Goal: Task Accomplishment & Management: Complete application form

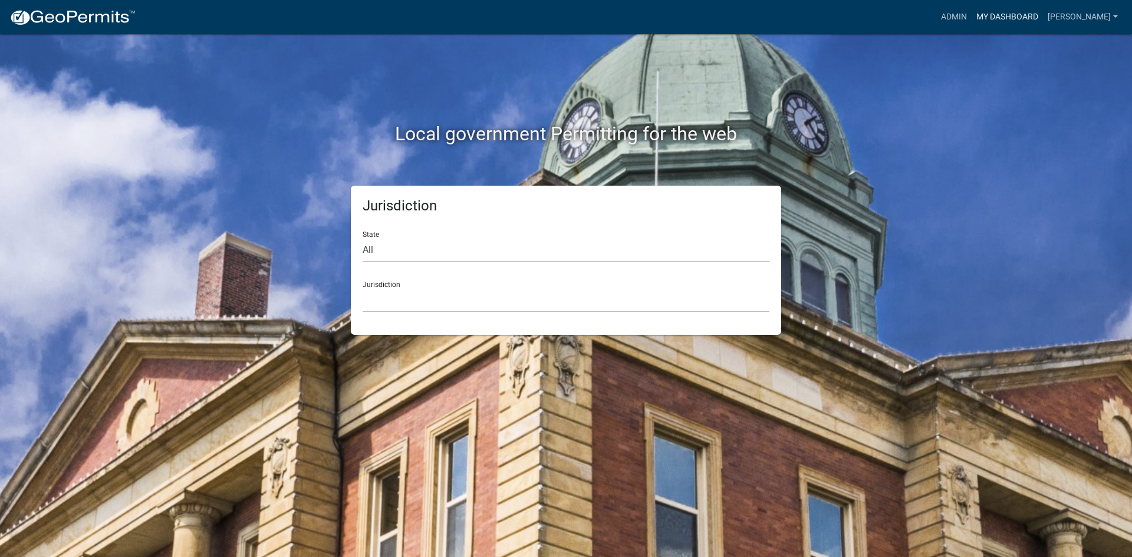
click at [1043, 11] on link "My Dashboard" at bounding box center [1007, 17] width 71 height 22
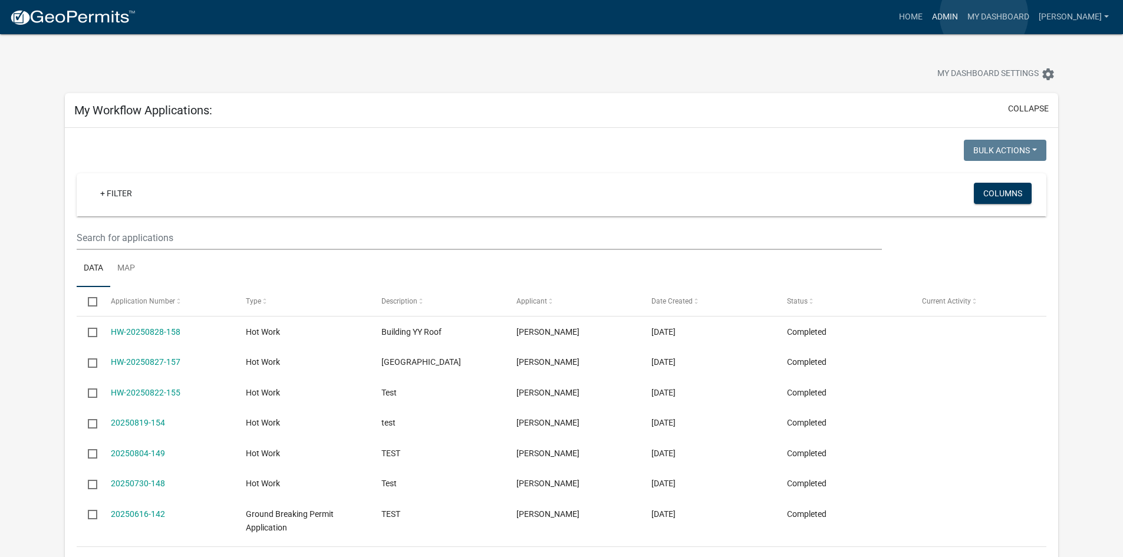
click at [963, 15] on link "Admin" at bounding box center [944, 17] width 35 height 22
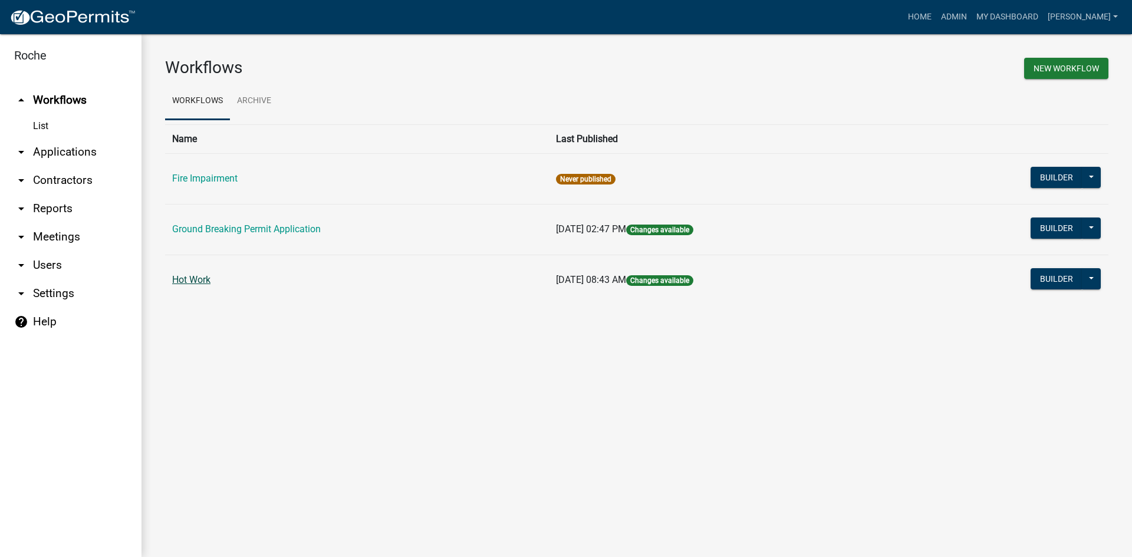
click at [187, 279] on link "Hot Work" at bounding box center [191, 279] width 38 height 11
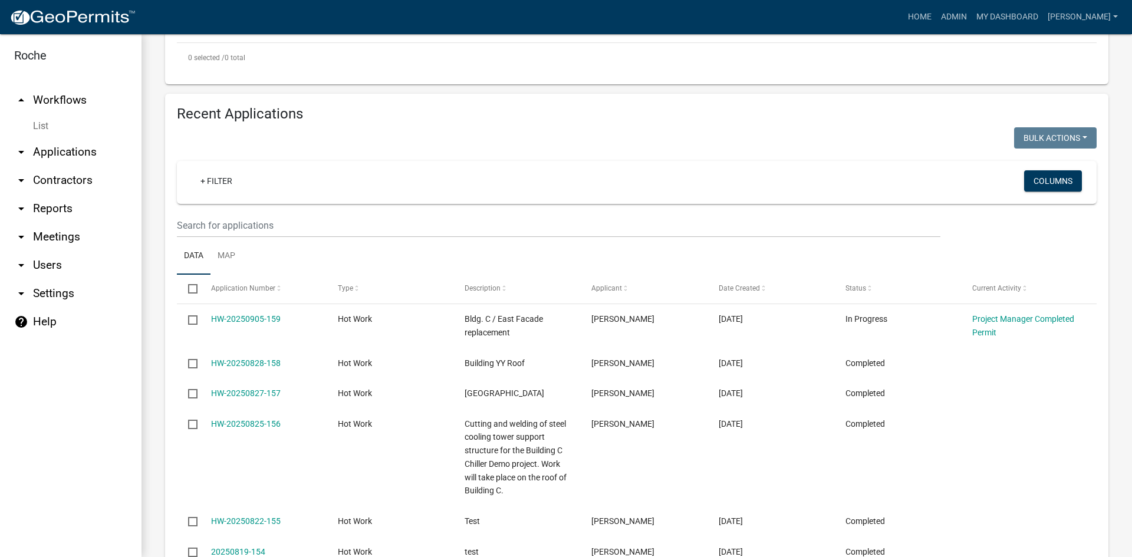
scroll to position [472, 0]
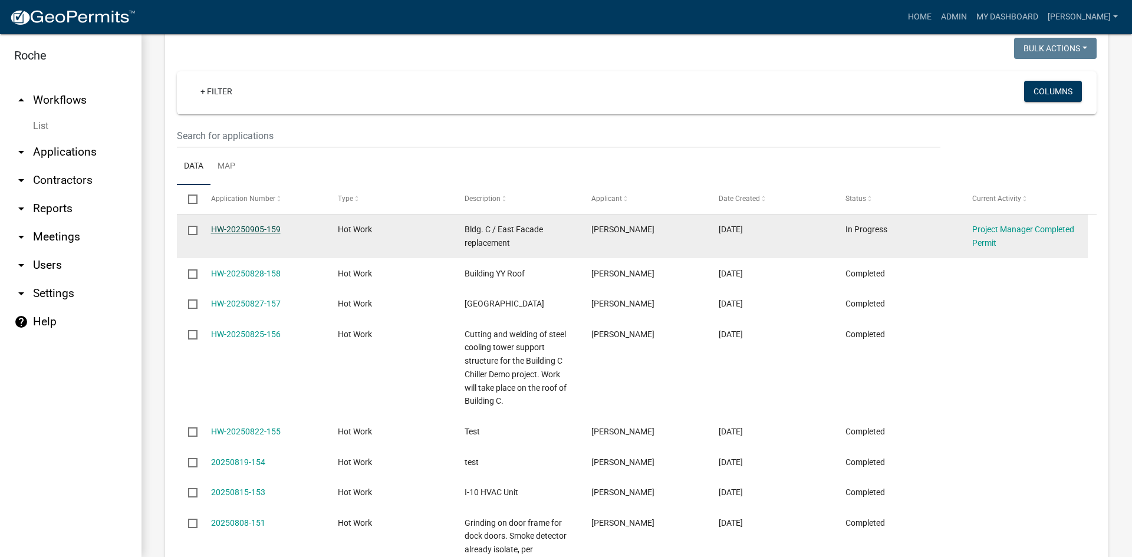
click at [257, 230] on link "HW-20250905-159" at bounding box center [246, 229] width 70 height 9
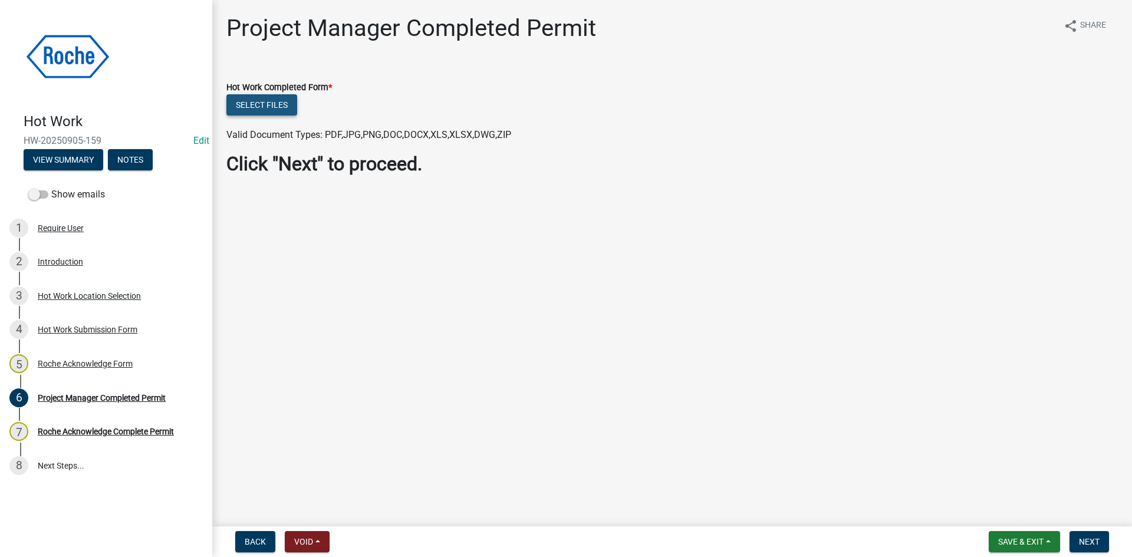
click at [272, 106] on button "Select files" at bounding box center [261, 104] width 71 height 21
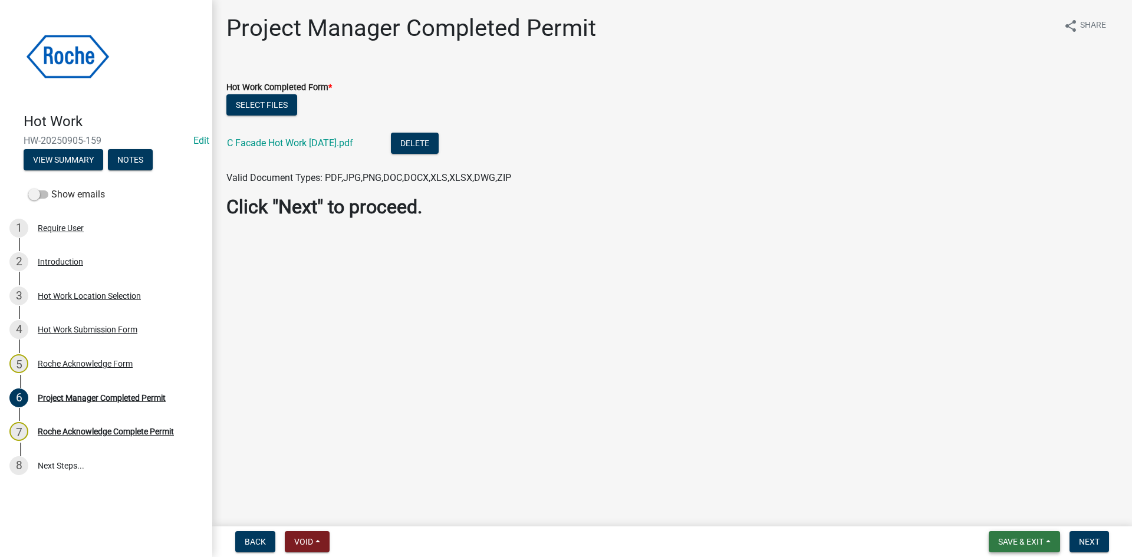
click at [1017, 541] on span "Save & Exit" at bounding box center [1020, 541] width 45 height 9
click at [1005, 484] on button "Save" at bounding box center [1013, 483] width 94 height 28
